Goal: Task Accomplishment & Management: Complete application form

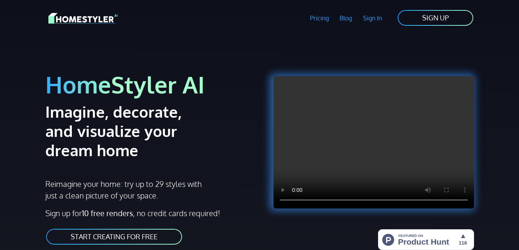
click at [102, 237] on link "START CREATING FOR FREE" at bounding box center [114, 236] width 138 height 17
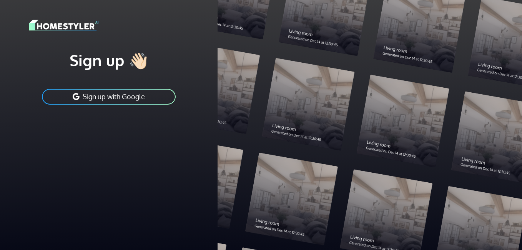
click at [131, 98] on button "Sign up with Google" at bounding box center [108, 96] width 135 height 17
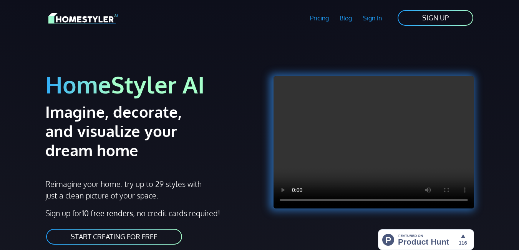
click at [126, 233] on link "START CREATING FOR FREE" at bounding box center [114, 236] width 138 height 17
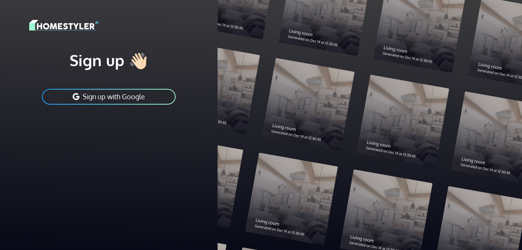
click at [293, 130] on div at bounding box center [370, 125] width 304 height 250
click at [278, 202] on div at bounding box center [370, 125] width 304 height 250
click at [314, 27] on div at bounding box center [370, 125] width 304 height 250
click at [125, 94] on button "Sign up with Google" at bounding box center [108, 96] width 135 height 17
